Goal: Task Accomplishment & Management: Complete application form

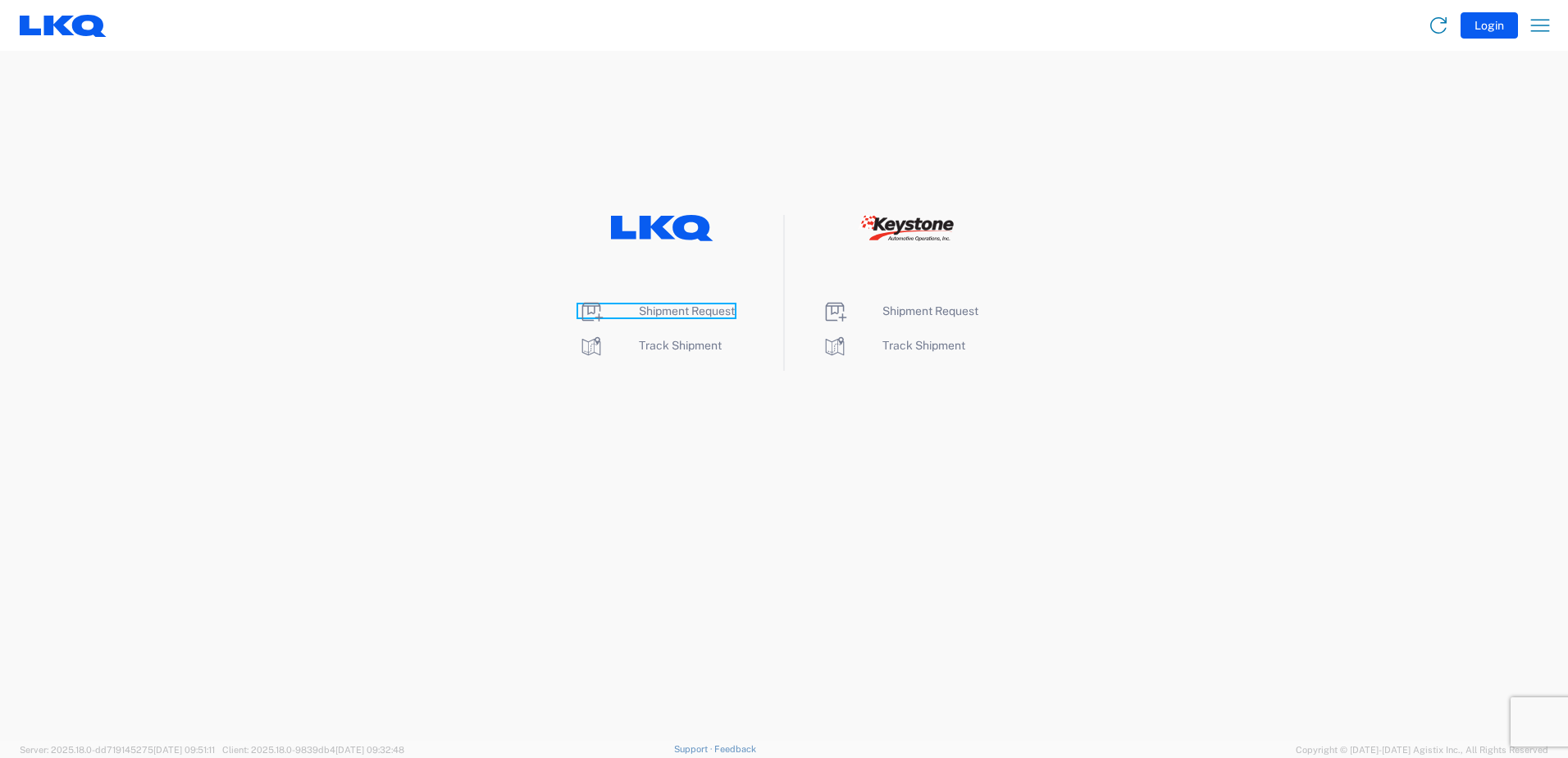
click at [679, 313] on span "Shipment Request" at bounding box center [687, 311] width 96 height 13
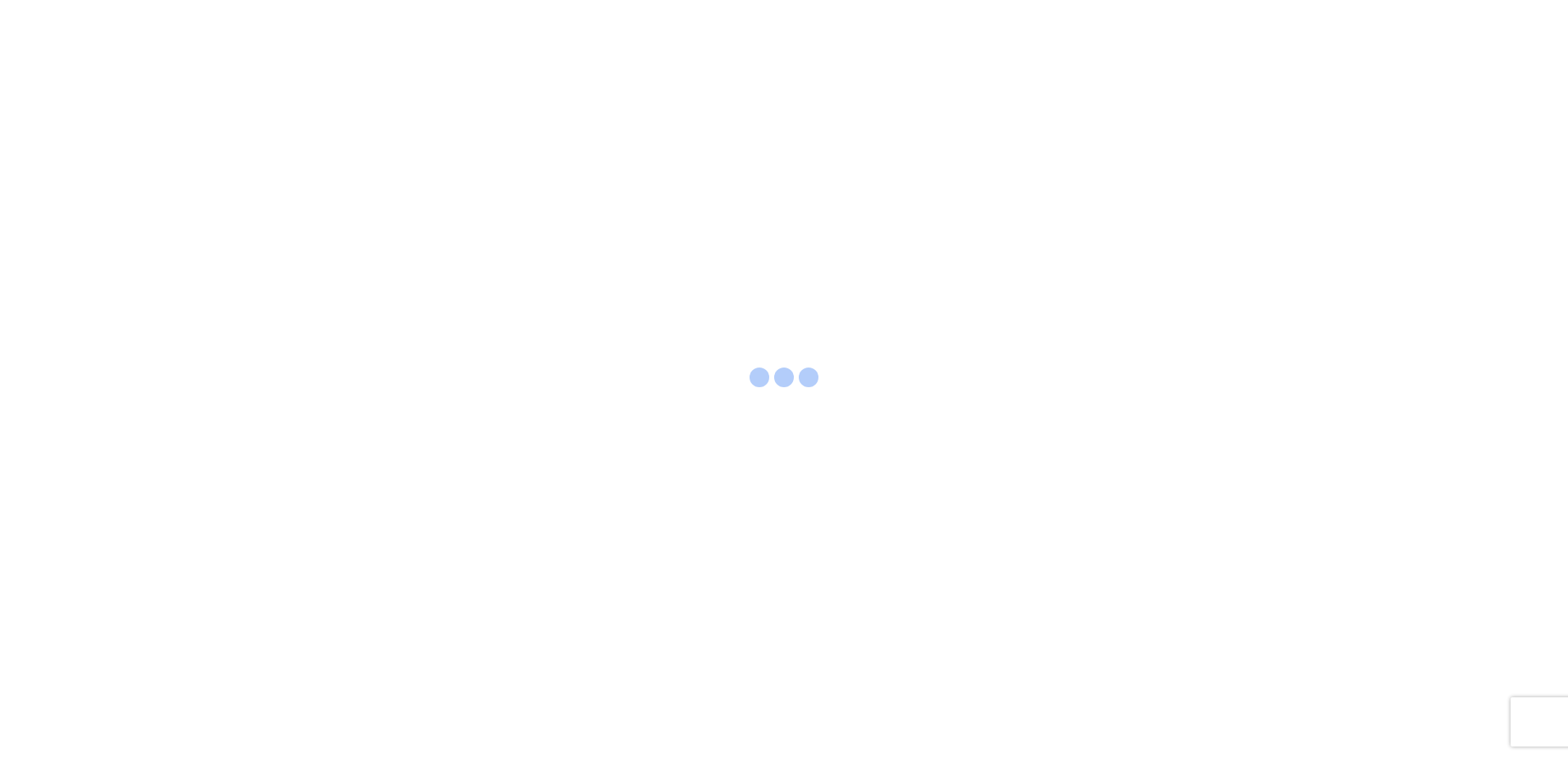
select select "FULL"
select select "LBS"
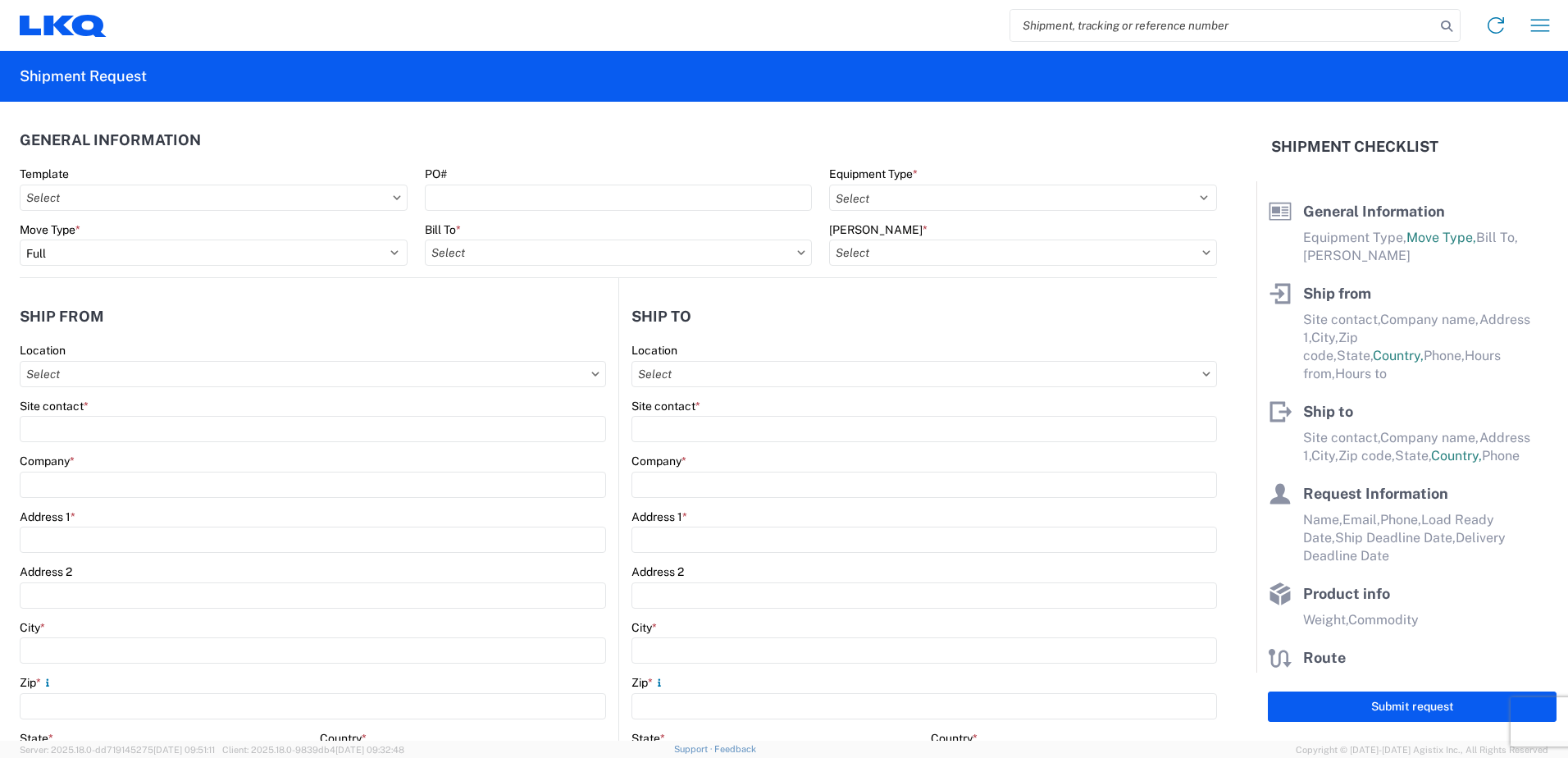
click at [1050, 28] on input "search" at bounding box center [1222, 24] width 425 height 31
type input "56778648"
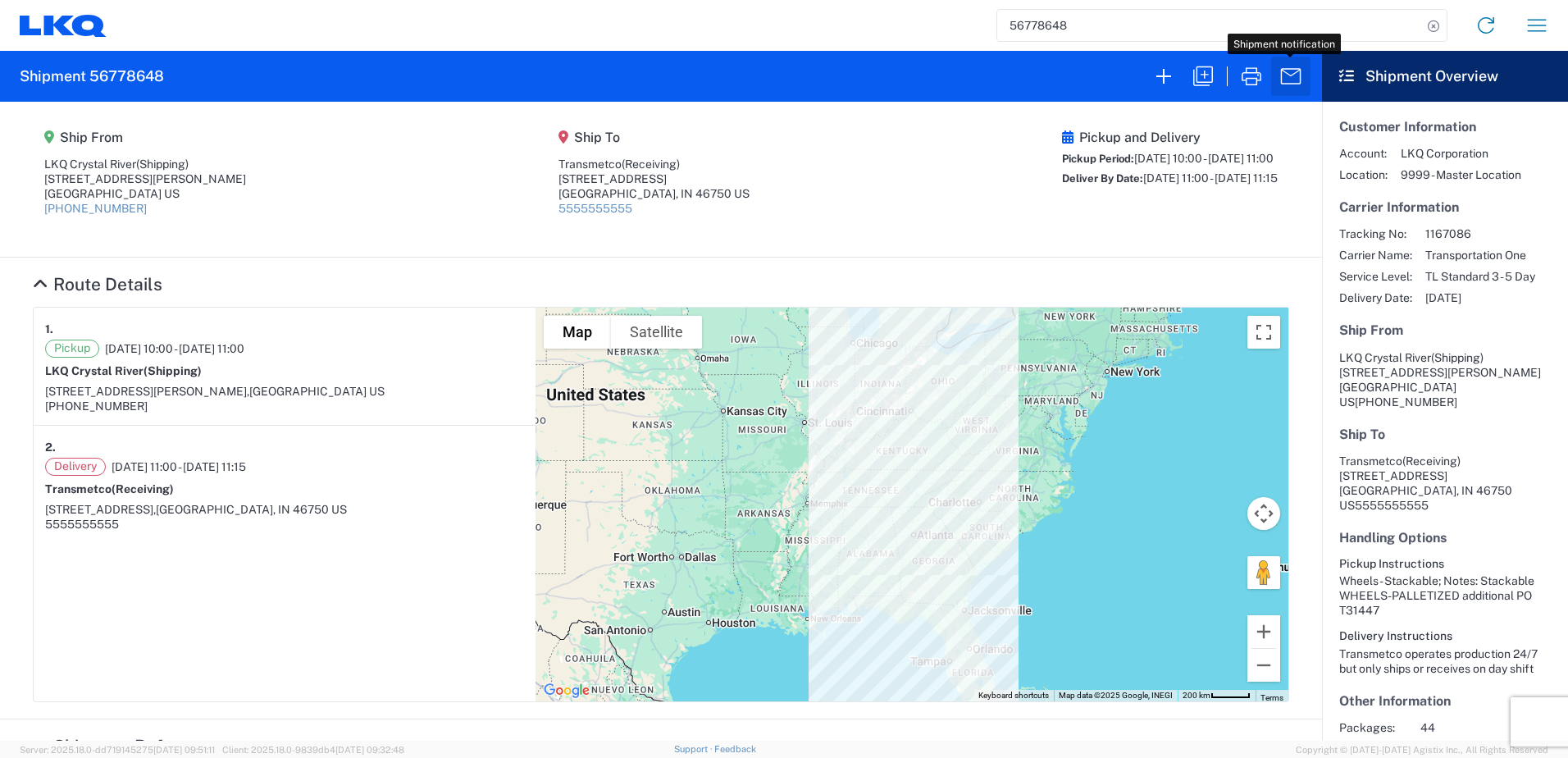
click at [1289, 79] on icon "button" at bounding box center [1291, 76] width 26 height 26
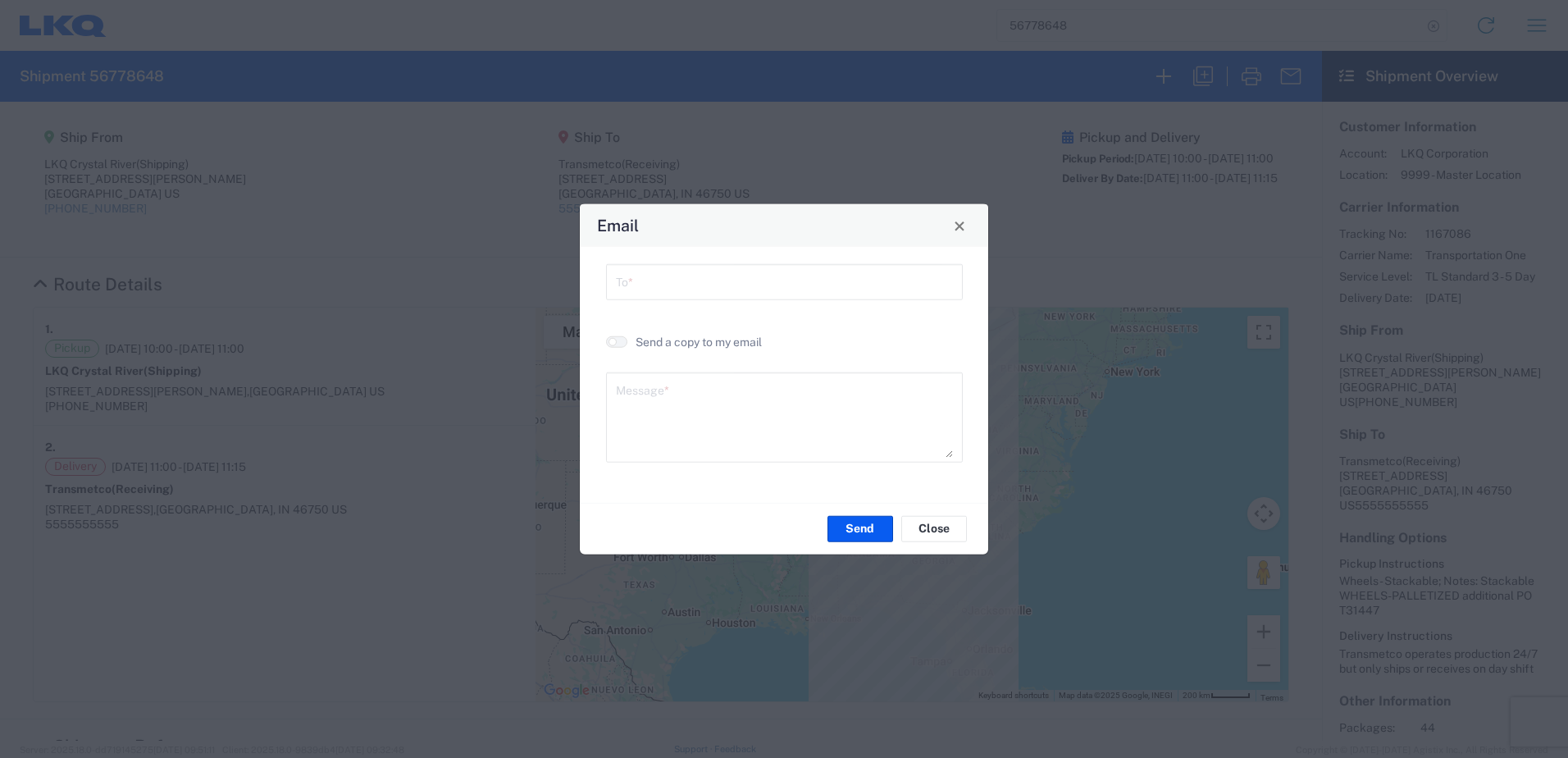
click at [761, 291] on input "text" at bounding box center [784, 281] width 337 height 28
type input "[EMAIL_ADDRESS][DOMAIN_NAME]"
click at [648, 391] on textarea at bounding box center [784, 417] width 337 height 80
type textarea "[DATE]"
click at [843, 526] on button "Send" at bounding box center [861, 528] width 66 height 26
